Goal: Transaction & Acquisition: Purchase product/service

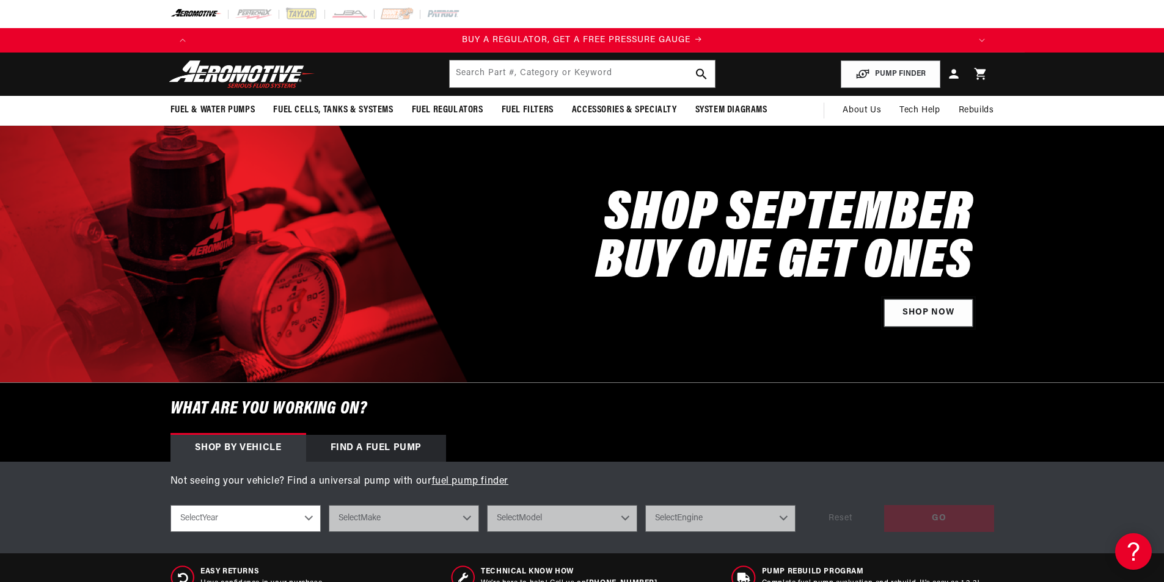
click at [926, 313] on link "Shop Now" at bounding box center [928, 312] width 89 height 27
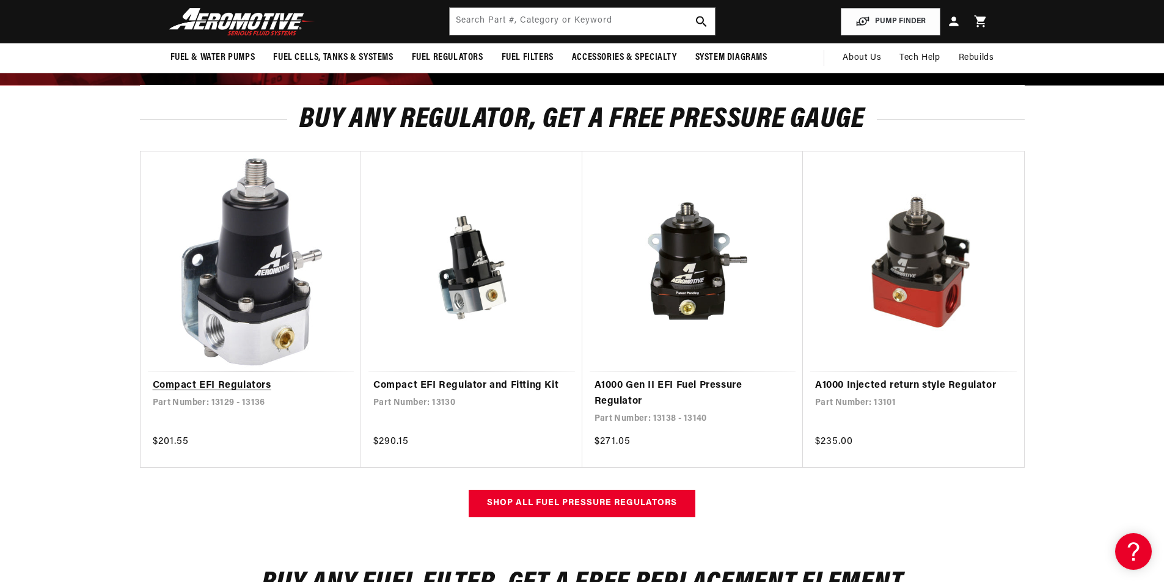
scroll to position [0, 774]
click at [473, 378] on link "Compact EFI Regulator and Fitting Kit" at bounding box center [471, 386] width 197 height 16
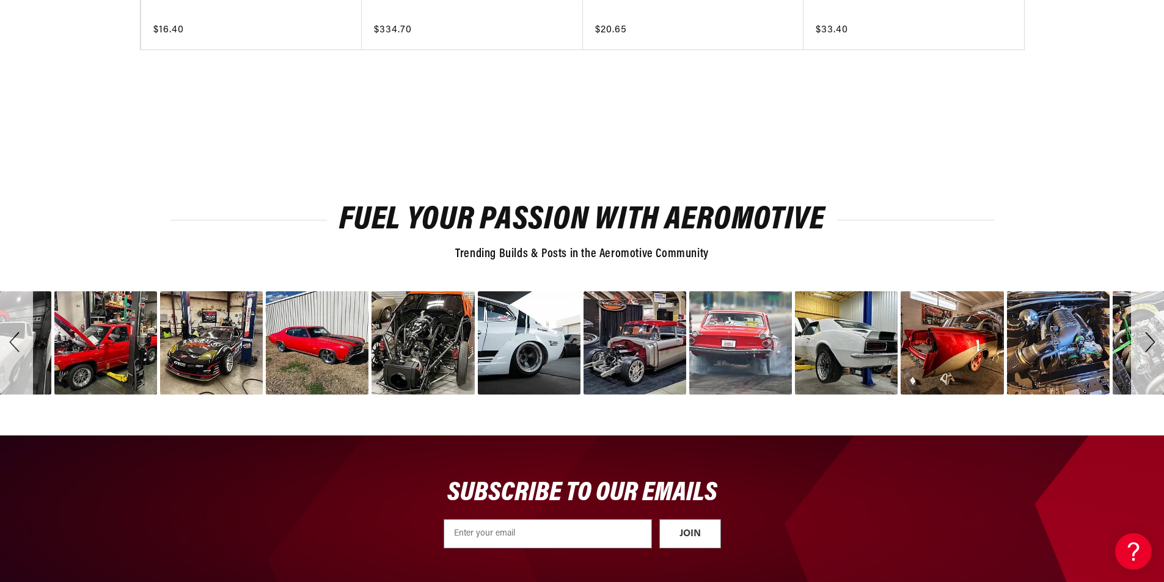
scroll to position [0, 1549]
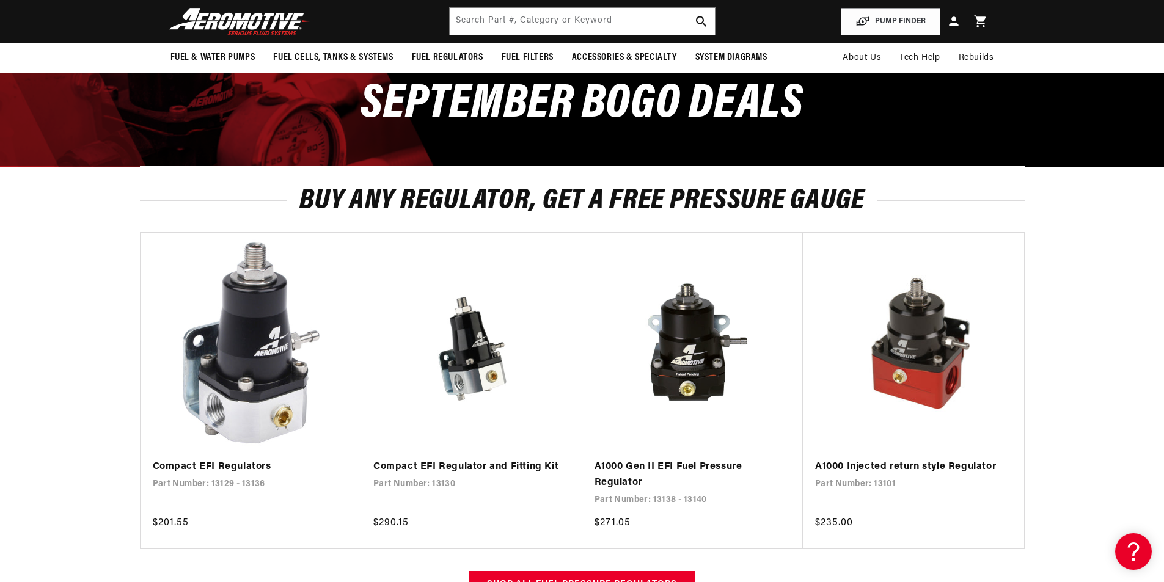
scroll to position [0, 771]
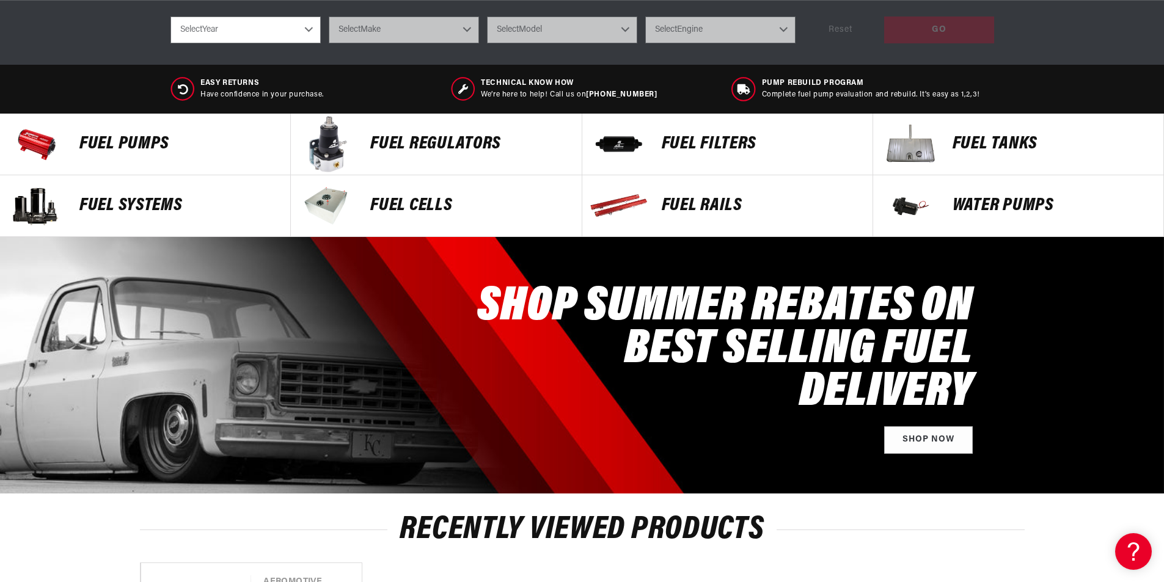
scroll to position [0, 774]
click at [418, 143] on p "FUEL REGULATORS" at bounding box center [469, 144] width 199 height 18
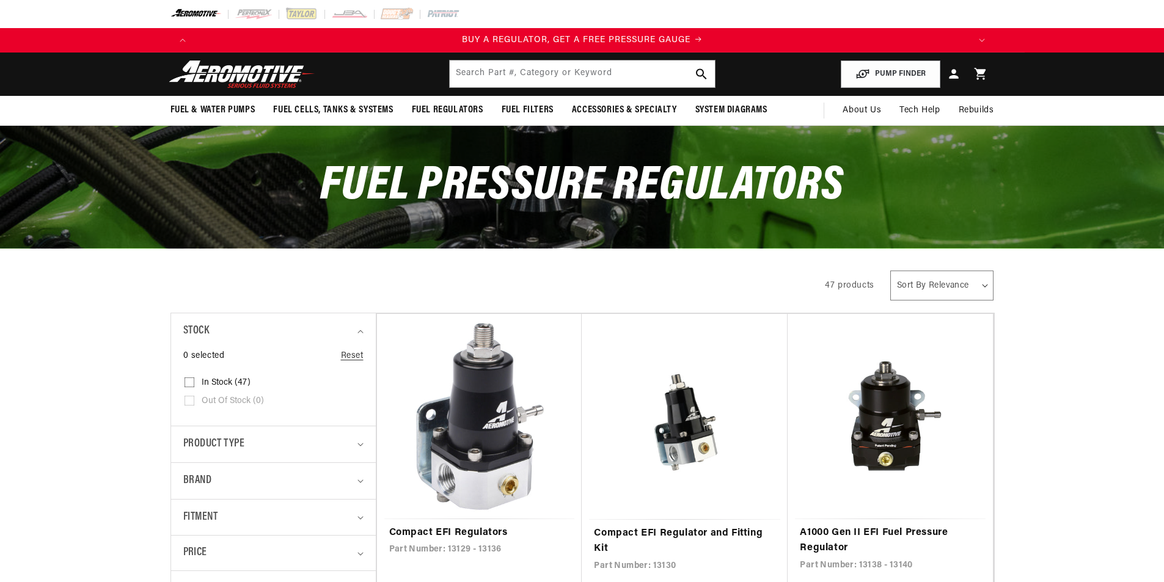
scroll to position [79, 0]
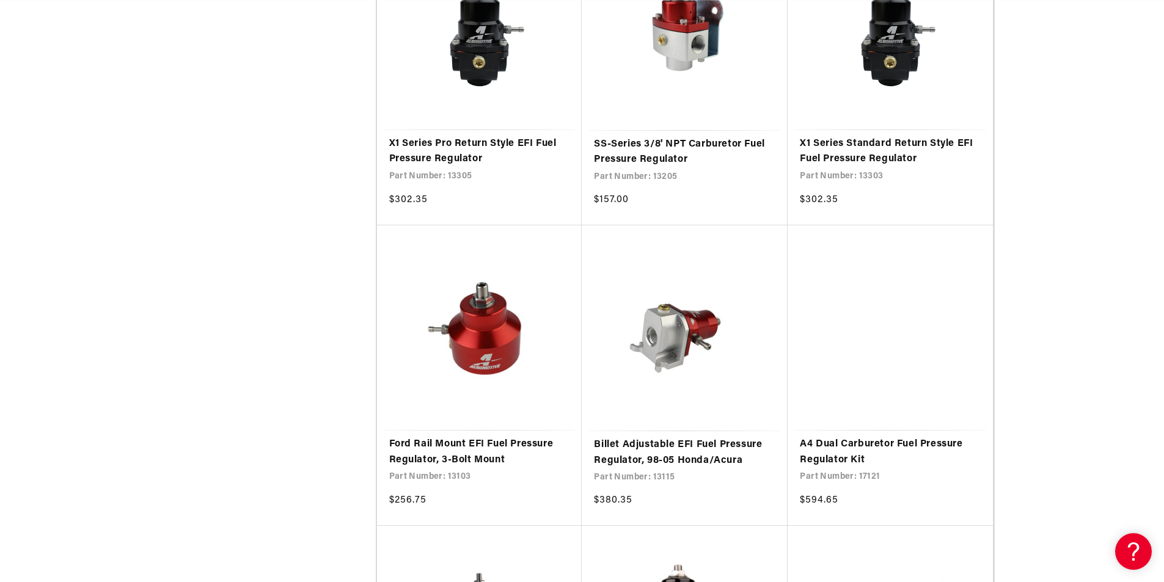
scroll to position [3746, 0]
